Goal: Task Accomplishment & Management: Manage account settings

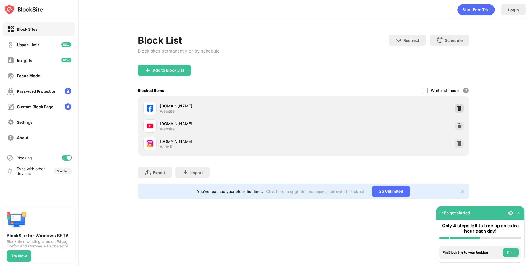
click at [460, 108] on img at bounding box center [460, 108] width 6 height 6
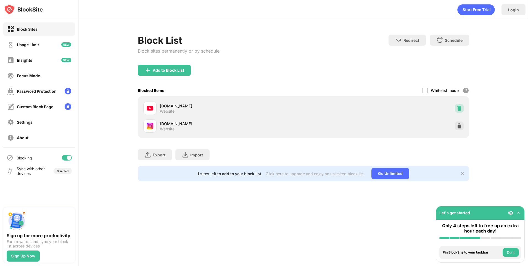
click at [459, 106] on img at bounding box center [460, 108] width 6 height 6
